Goal: Information Seeking & Learning: Learn about a topic

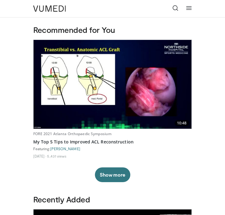
click at [173, 8] on icon at bounding box center [175, 8] width 6 height 6
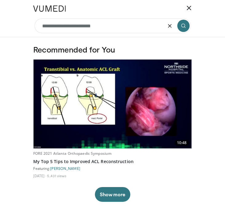
type input "**********"
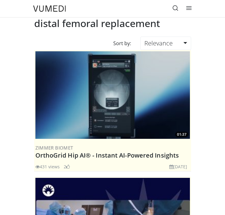
click at [175, 8] on icon at bounding box center [175, 8] width 6 height 6
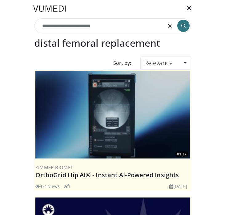
drag, startPoint x: 112, startPoint y: 28, endPoint x: 1, endPoint y: 25, distance: 111.7
click at [1, 25] on header "Specialties Adult & Family Medicine Allergy, Asthma, Immunology Anesthesiology …" at bounding box center [112, 18] width 225 height 37
type input "***"
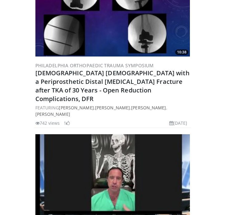
scroll to position [1073, 0]
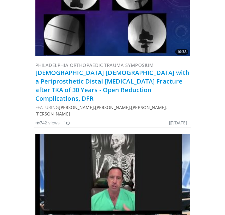
click at [97, 78] on link "[DEMOGRAPHIC_DATA] [DEMOGRAPHIC_DATA] with a Periprosthetic Distal [MEDICAL_DAT…" at bounding box center [112, 86] width 154 height 34
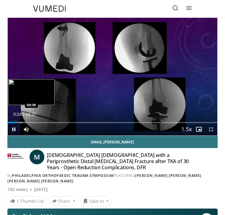
click at [21, 122] on div "Progress Bar" at bounding box center [21, 122] width 1 height 1
click at [25, 122] on div "Progress Bar" at bounding box center [25, 122] width 1 height 1
click at [30, 122] on div "Progress Bar" at bounding box center [30, 122] width 1 height 1
click at [32, 122] on div "Progress Bar" at bounding box center [32, 122] width 1 height 1
click at [36, 122] on div "Progress Bar" at bounding box center [36, 122] width 1 height 1
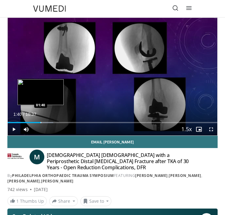
click at [41, 122] on div "Progress Bar" at bounding box center [41, 122] width 1 height 1
click at [45, 122] on div "Progress Bar" at bounding box center [47, 122] width 32 height 1
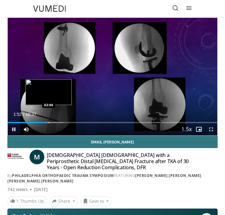
click at [49, 122] on div "Progress Bar" at bounding box center [49, 122] width 1 height 1
click at [54, 122] on div "Progress Bar" at bounding box center [54, 122] width 1 height 1
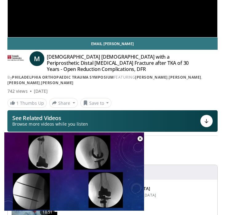
scroll to position [104, 0]
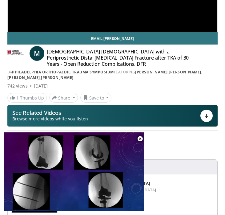
click at [203, 113] on div at bounding box center [206, 116] width 12 height 12
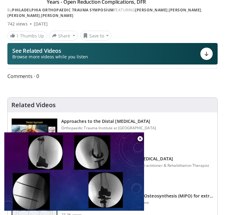
scroll to position [0, 0]
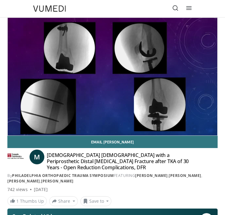
click at [176, 7] on icon at bounding box center [175, 8] width 6 height 6
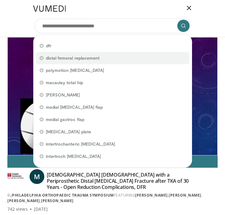
click at [106, 60] on div "distal femoral replacement" at bounding box center [112, 58] width 153 height 12
type input "**********"
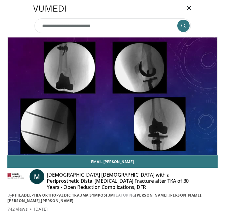
click at [183, 26] on icon "submit" at bounding box center [183, 25] width 5 height 5
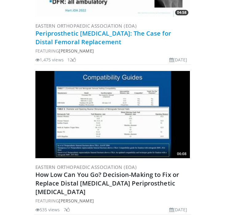
scroll to position [423, 0]
